Goal: Task Accomplishment & Management: Manage account settings

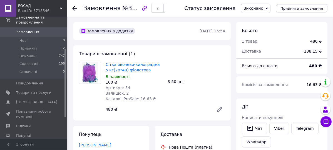
scroll to position [62, 0]
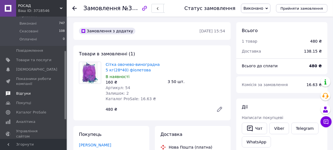
click at [26, 91] on span "Відгуки" at bounding box center [23, 93] width 14 height 5
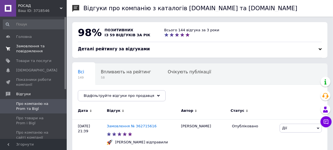
click at [34, 48] on span "Замовлення та повідомлення" at bounding box center [33, 49] width 35 height 10
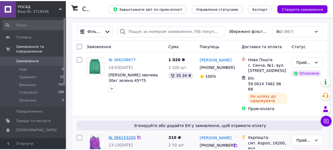
scroll to position [62, 0]
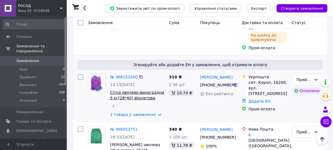
click at [119, 92] on span "Сітка овочево-виноградна 5 кг(28*40) фіолетова" at bounding box center [137, 96] width 54 height 10
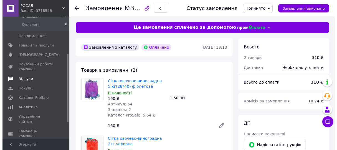
scroll to position [66, 0]
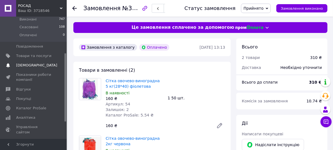
click at [28, 63] on span "[DEMOGRAPHIC_DATA]" at bounding box center [36, 65] width 41 height 5
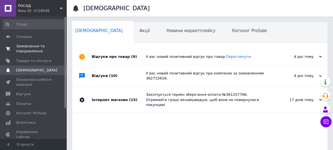
click at [29, 50] on span "Замовлення та повідомлення" at bounding box center [33, 49] width 35 height 10
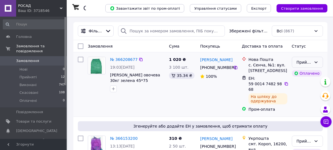
click at [315, 62] on icon at bounding box center [315, 63] width 3 height 2
click at [306, 74] on li "Виконано" at bounding box center [307, 74] width 31 height 10
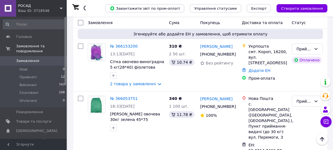
scroll to position [62, 0]
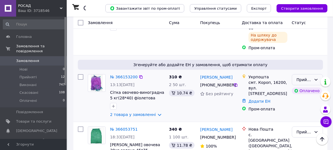
click at [306, 77] on div "Прийнято" at bounding box center [303, 80] width 15 height 6
click at [304, 87] on li "Виконано" at bounding box center [307, 86] width 31 height 10
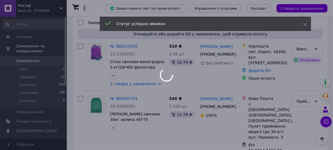
scroll to position [123, 0]
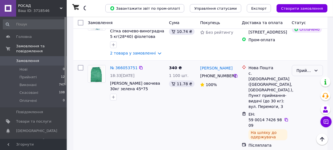
click at [307, 68] on div "Прийнято" at bounding box center [303, 71] width 15 height 6
click at [310, 76] on li "Виконано" at bounding box center [307, 77] width 31 height 10
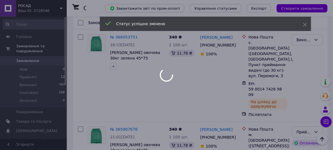
scroll to position [185, 0]
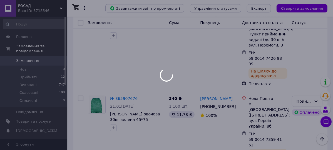
click at [307, 86] on div at bounding box center [166, 75] width 333 height 150
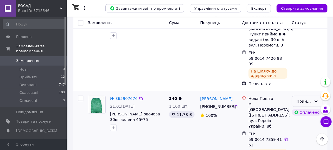
click at [307, 99] on div "Прийнято" at bounding box center [303, 102] width 15 height 6
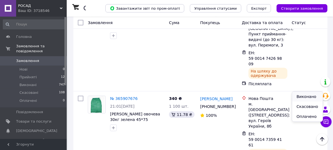
click at [308, 96] on li "Виконано" at bounding box center [307, 97] width 31 height 10
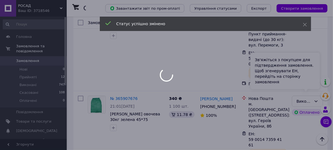
scroll to position [216, 0]
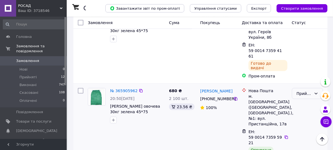
click at [305, 91] on div "Прийнято" at bounding box center [303, 94] width 15 height 6
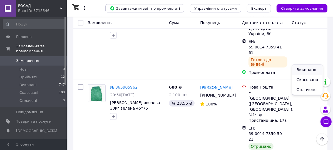
click at [305, 74] on li "Виконано" at bounding box center [307, 70] width 31 height 10
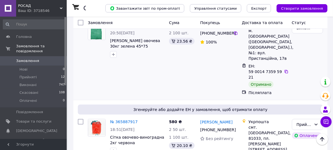
scroll to position [370, 0]
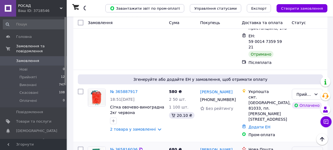
click at [301, 150] on div "Прийнято" at bounding box center [303, 153] width 15 height 6
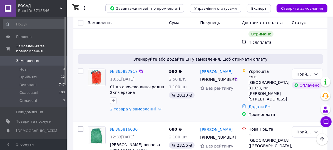
scroll to position [401, 0]
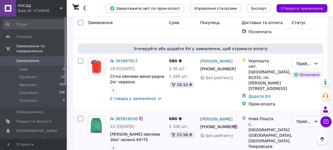
click at [301, 119] on div "Прийнято" at bounding box center [303, 122] width 15 height 6
click at [303, 85] on li "Виконано" at bounding box center [307, 85] width 31 height 10
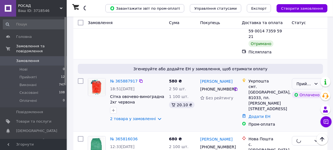
click at [304, 81] on div "Прийнято" at bounding box center [303, 84] width 15 height 6
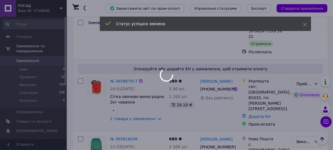
scroll to position [370, 0]
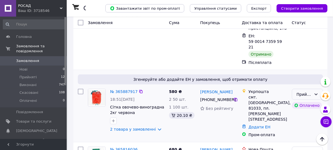
click at [300, 92] on div "Прийнято" at bounding box center [303, 95] width 15 height 6
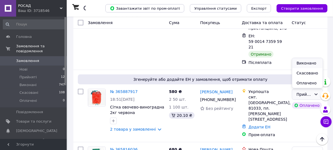
click at [301, 63] on li "Виконано" at bounding box center [307, 63] width 31 height 10
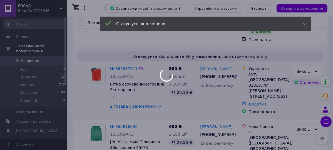
scroll to position [524, 0]
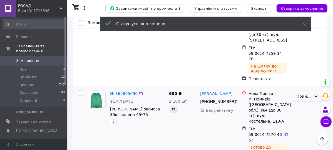
click at [309, 94] on div "Прийнято" at bounding box center [303, 97] width 15 height 6
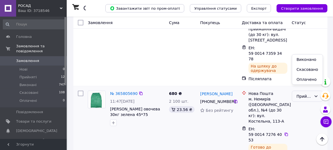
click at [305, 59] on li "Виконано" at bounding box center [307, 60] width 31 height 10
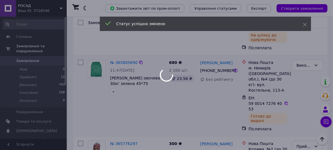
scroll to position [586, 0]
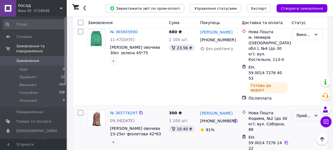
click at [313, 110] on div "Прийнято" at bounding box center [306, 115] width 31 height 11
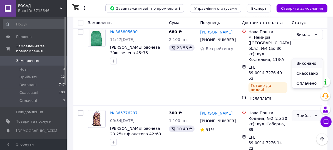
click at [309, 62] on li "Виконано" at bounding box center [307, 64] width 31 height 10
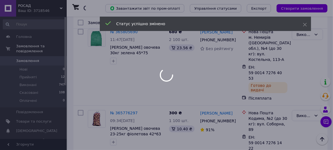
scroll to position [648, 0]
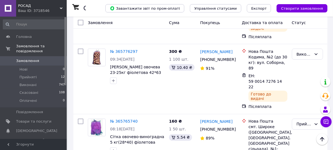
click at [306, 122] on div "Прийнято" at bounding box center [303, 125] width 15 height 6
click at [308, 57] on li "Виконано" at bounding box center [307, 57] width 31 height 10
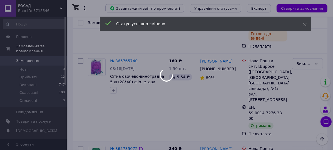
scroll to position [709, 0]
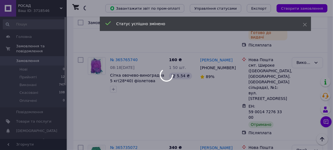
click at [309, 59] on div at bounding box center [166, 75] width 333 height 150
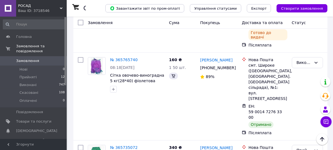
click at [309, 148] on div "Прийнято" at bounding box center [303, 151] width 15 height 6
click at [306, 72] on li "Виконано" at bounding box center [307, 72] width 31 height 10
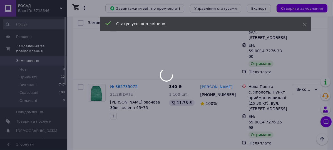
scroll to position [771, 0]
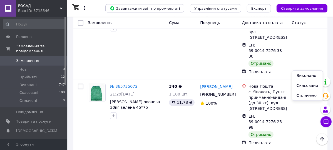
click at [309, 76] on li "Виконано" at bounding box center [307, 76] width 31 height 10
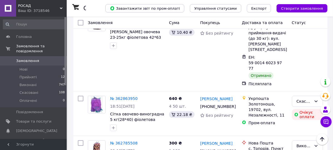
scroll to position [3083, 0]
